Goal: Information Seeking & Learning: Learn about a topic

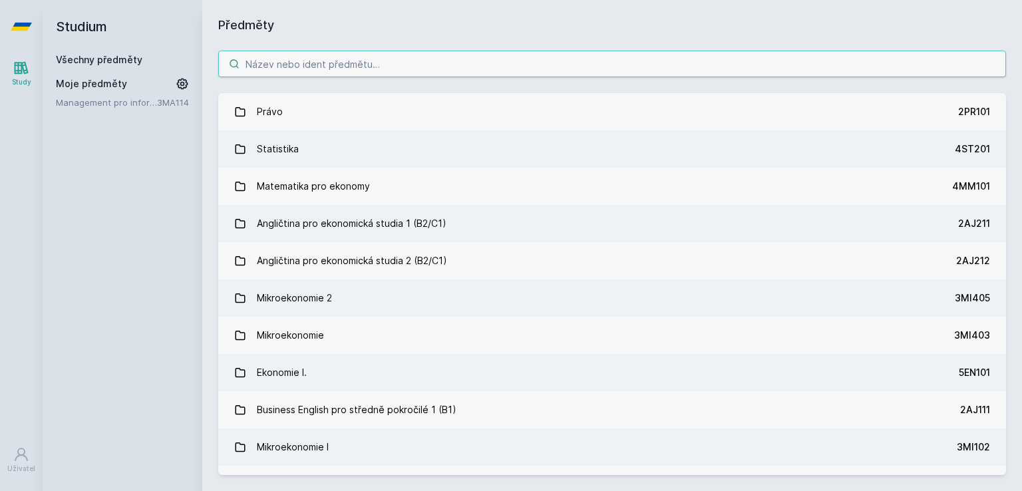
click at [366, 63] on input "search" at bounding box center [612, 64] width 788 height 27
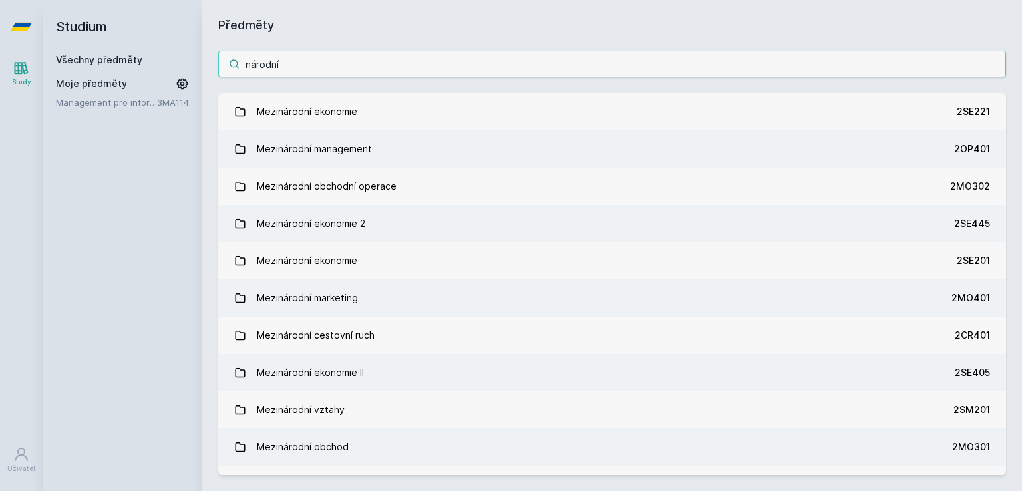
click at [247, 66] on input "národní" at bounding box center [612, 64] width 788 height 27
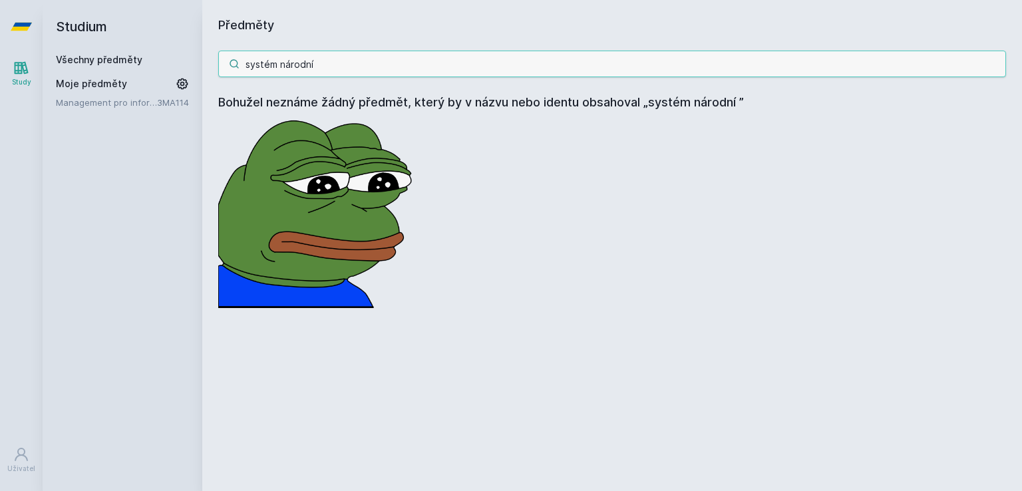
click at [335, 59] on input "systém národní" at bounding box center [612, 64] width 788 height 27
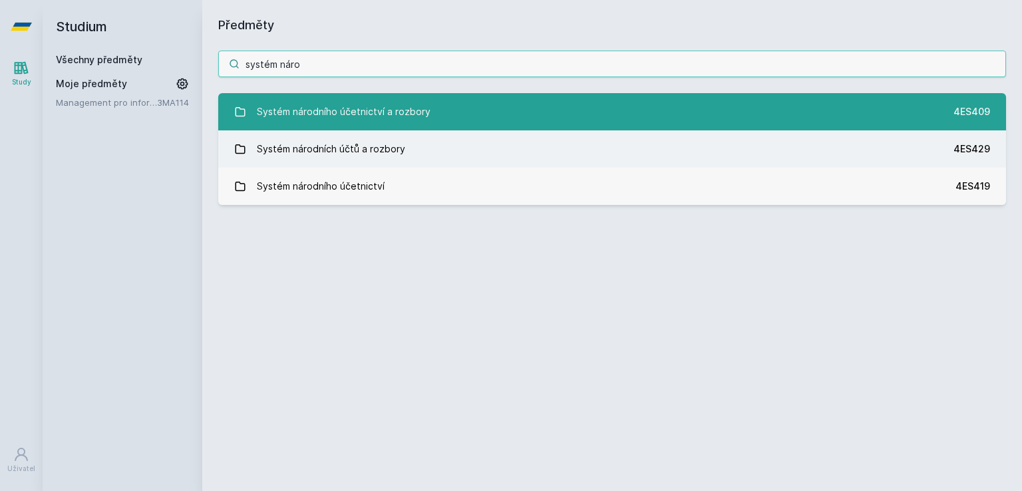
type input "systém náro"
click at [370, 105] on div "Systém národního účetnictví a rozbory" at bounding box center [344, 112] width 174 height 27
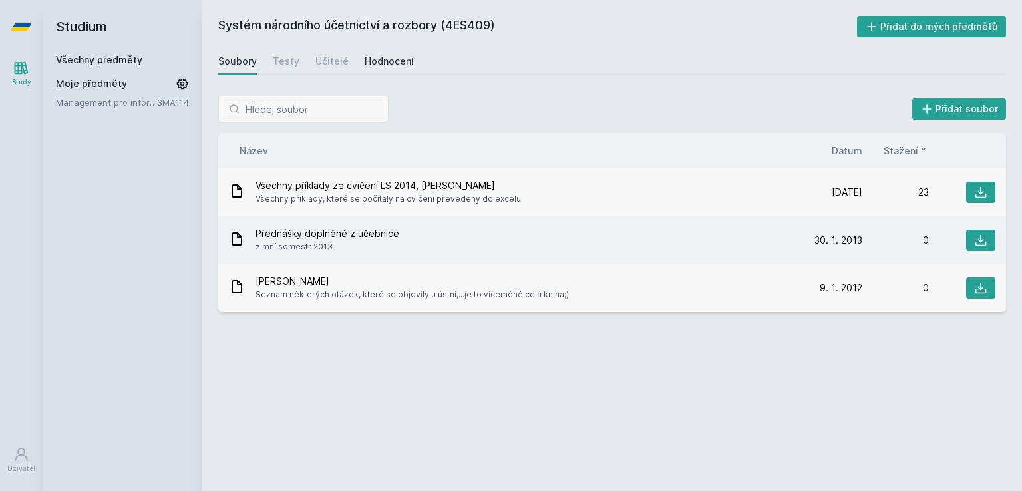
click at [397, 52] on link "Hodnocení" at bounding box center [389, 61] width 49 height 27
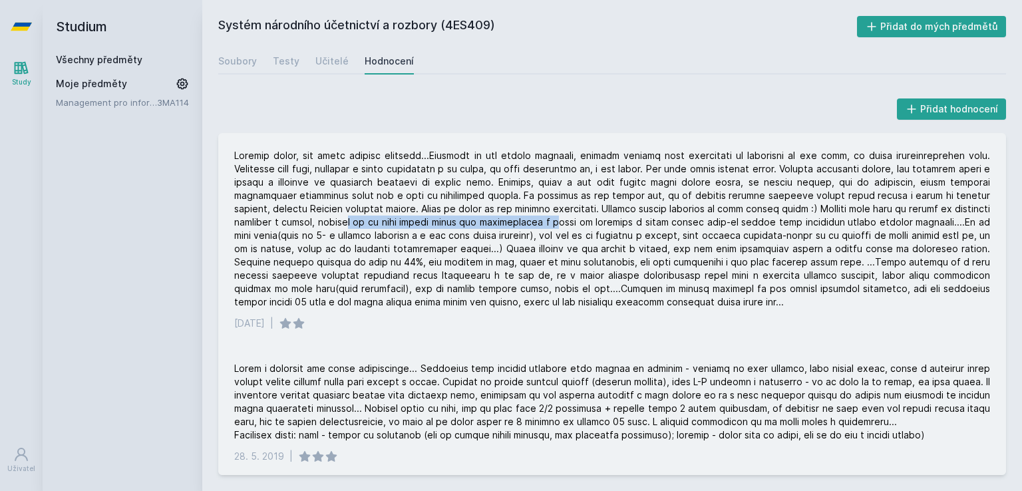
drag, startPoint x: 298, startPoint y: 226, endPoint x: 499, endPoint y: 220, distance: 201.1
click at [499, 220] on div at bounding box center [612, 229] width 756 height 160
drag, startPoint x: 258, startPoint y: 237, endPoint x: 389, endPoint y: 232, distance: 131.2
click at [389, 232] on div at bounding box center [612, 229] width 756 height 160
click at [389, 235] on div at bounding box center [612, 229] width 756 height 160
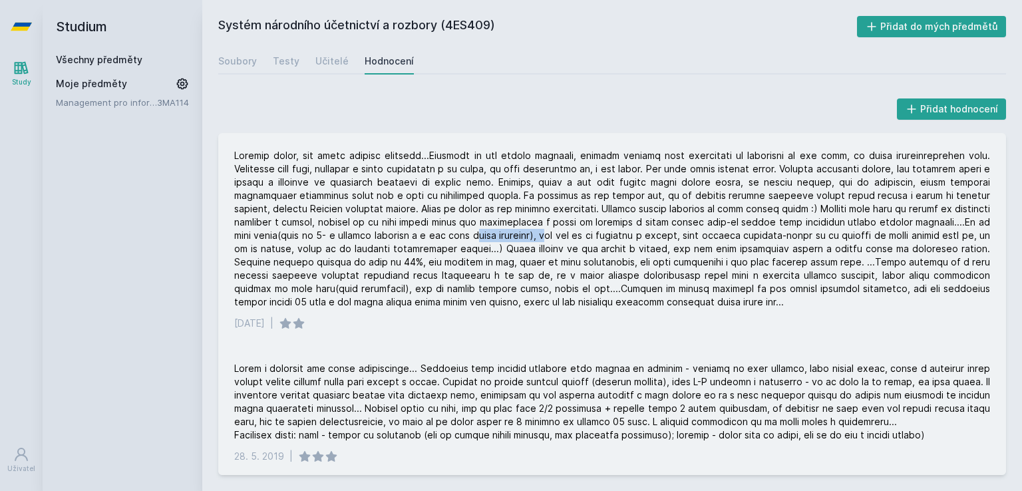
drag, startPoint x: 408, startPoint y: 236, endPoint x: 479, endPoint y: 236, distance: 71.2
click at [479, 236] on div at bounding box center [612, 229] width 756 height 160
drag, startPoint x: 523, startPoint y: 235, endPoint x: 655, endPoint y: 233, distance: 131.8
click at [655, 233] on div at bounding box center [612, 229] width 756 height 160
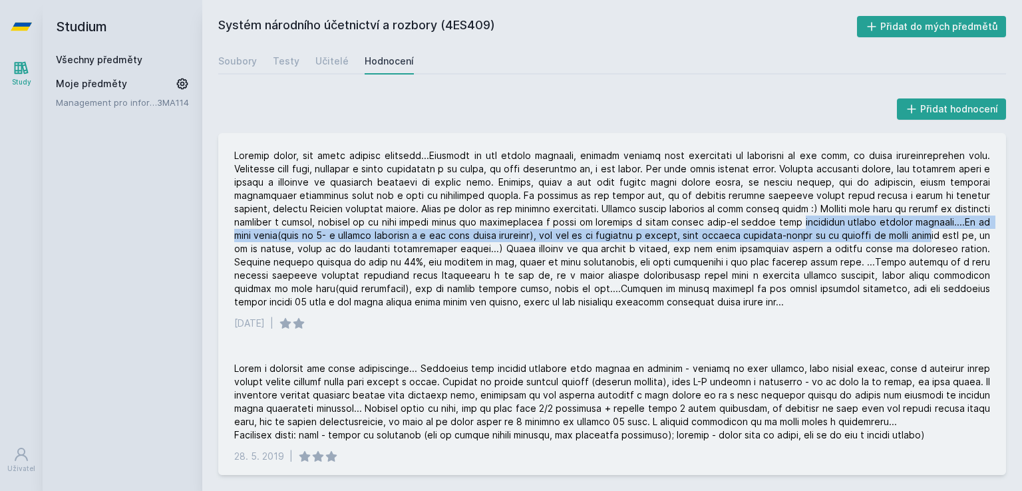
drag, startPoint x: 720, startPoint y: 228, endPoint x: 864, endPoint y: 236, distance: 144.0
click at [864, 236] on div at bounding box center [612, 229] width 756 height 160
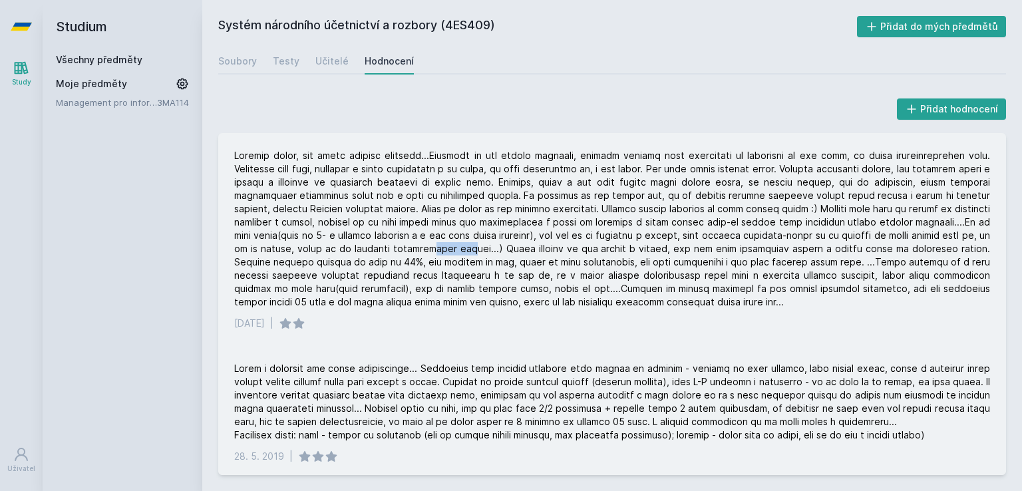
drag, startPoint x: 363, startPoint y: 250, endPoint x: 402, endPoint y: 249, distance: 38.6
click at [402, 249] on div at bounding box center [612, 229] width 756 height 160
drag, startPoint x: 477, startPoint y: 251, endPoint x: 576, endPoint y: 246, distance: 99.3
click at [576, 246] on div at bounding box center [612, 229] width 756 height 160
